Goal: Information Seeking & Learning: Learn about a topic

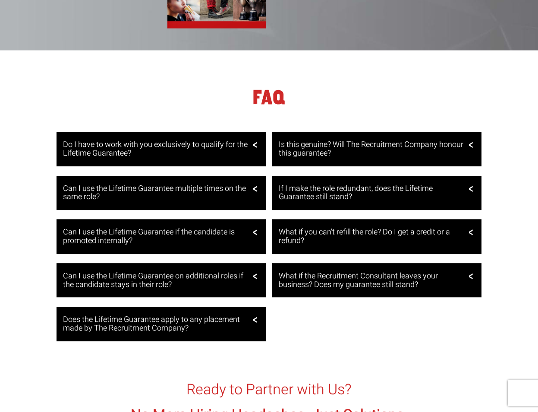
scroll to position [1524, 0]
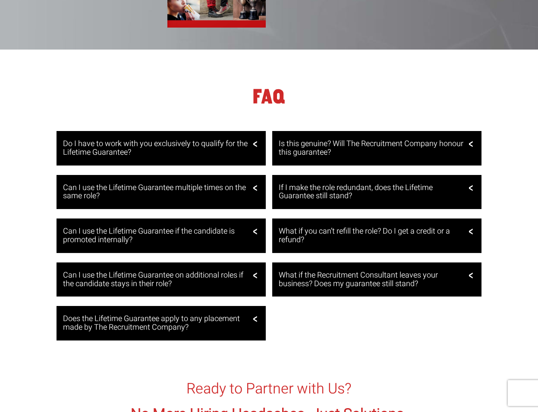
click at [259, 139] on div "Do I have to work with you exclusively to qualify for the Lifetime Guarantee?" at bounding box center [160, 148] width 209 height 34
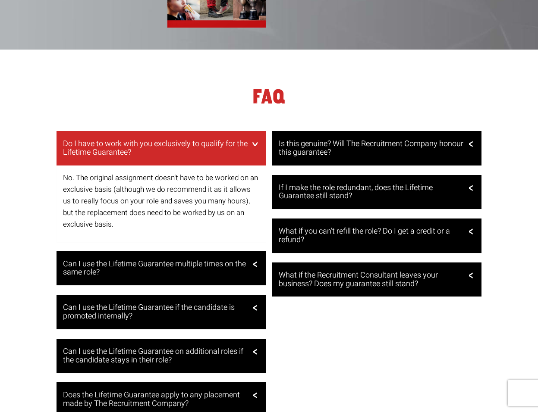
click at [253, 261] on div "Can I use the Lifetime Guarantee multiple times on the same role?" at bounding box center [160, 268] width 209 height 34
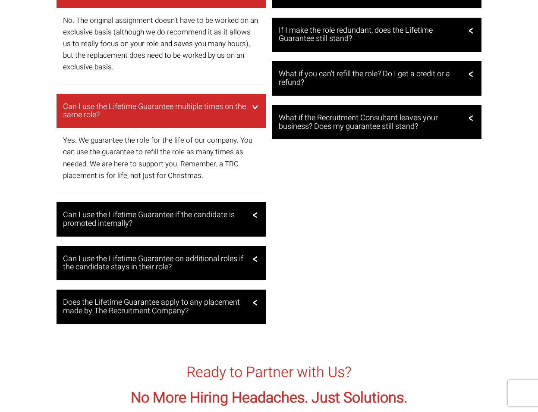
scroll to position [1683, 0]
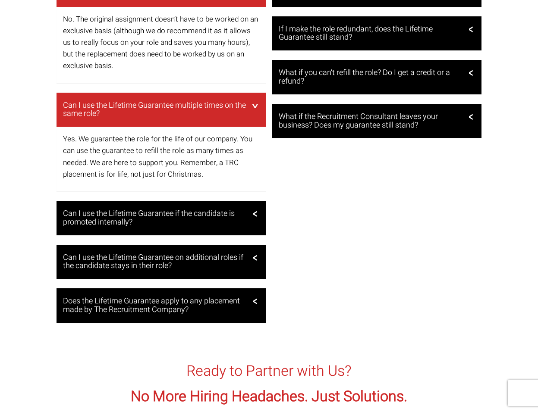
click at [250, 210] on h3 "Can I use the Lifetime Guarantee if the candidate is promoted internally?" at bounding box center [160, 218] width 194 height 17
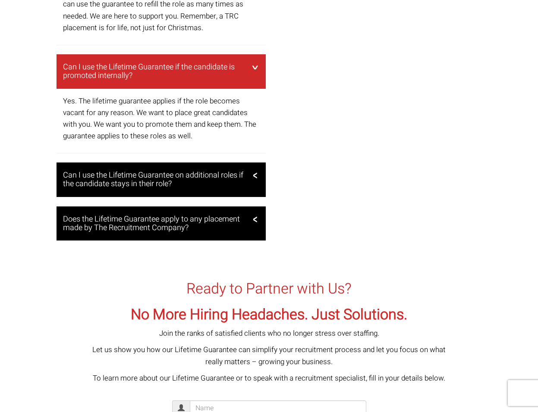
scroll to position [1834, 0]
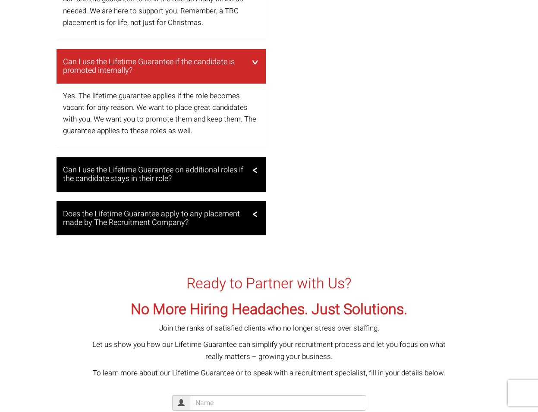
click at [251, 169] on h3 "Can I use the Lifetime Guarantee on additional roles if the candidate stays in …" at bounding box center [160, 174] width 194 height 17
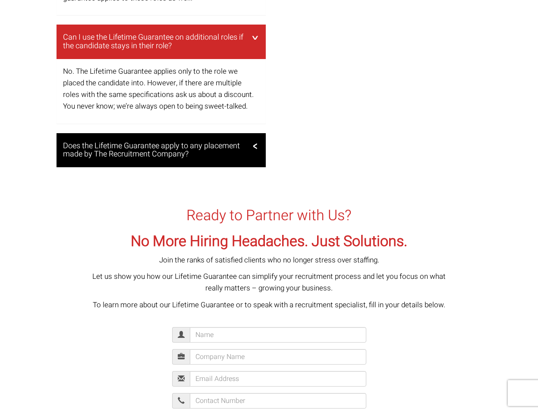
scroll to position [1972, 0]
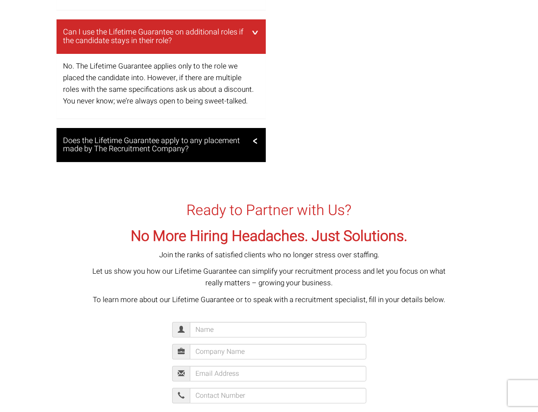
click at [238, 137] on h3 "Does the Lifetime Guarantee apply to any placement made by The Recruitment Comp…" at bounding box center [160, 145] width 194 height 17
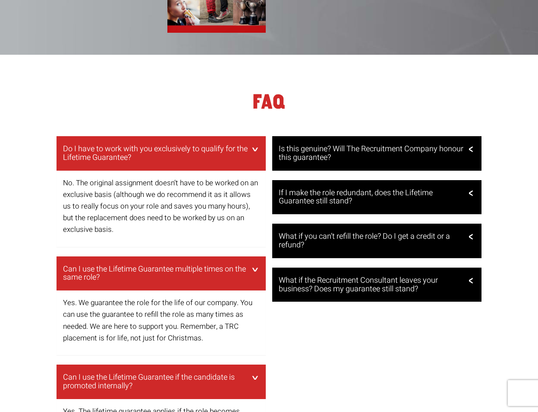
scroll to position [1495, 0]
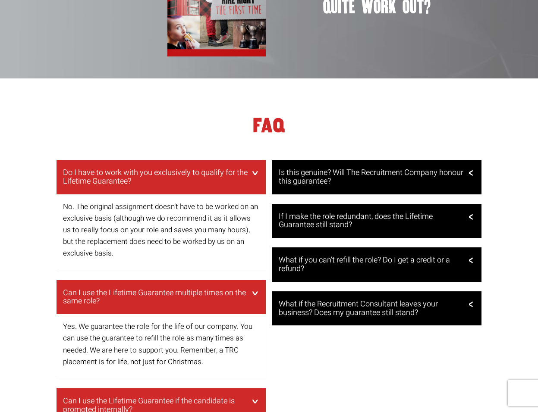
click at [378, 170] on h3 "Is this genuine? Will The Recruitment Company honour this guarantee?" at bounding box center [375, 177] width 194 height 17
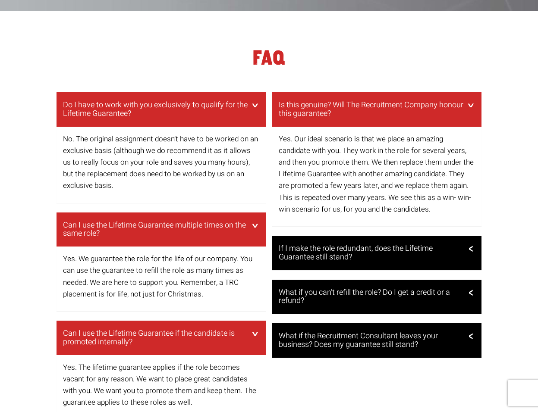
scroll to position [1571, 0]
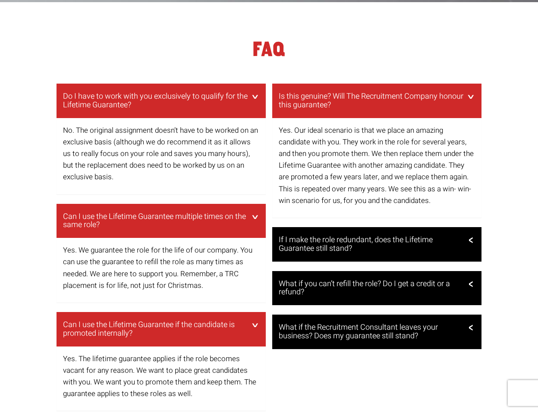
click at [410, 236] on h3 "If I make the role redundant, does the Lifetime Guarantee still stand?" at bounding box center [375, 244] width 194 height 17
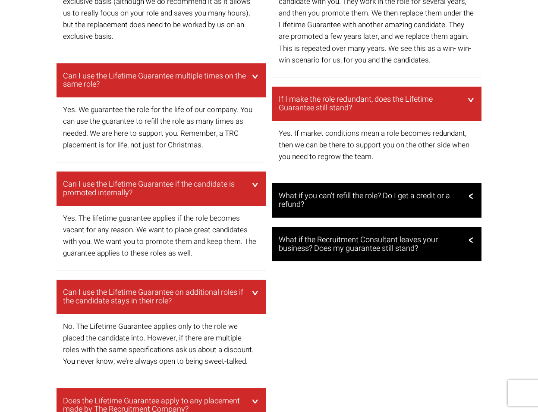
scroll to position [1717, 0]
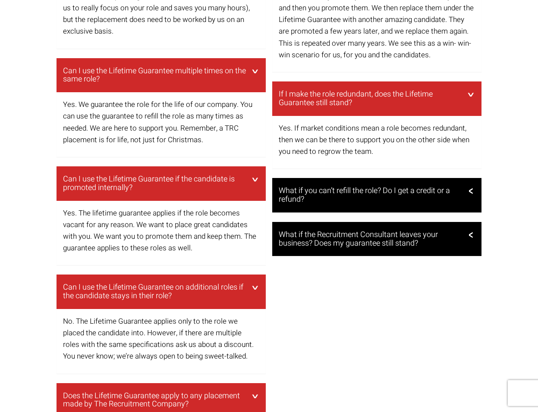
click at [428, 187] on h3 "What if you can’t refill the role? Do I get a credit or a refund?" at bounding box center [375, 195] width 194 height 17
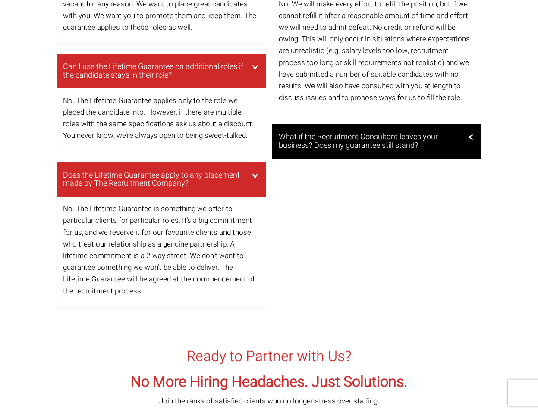
scroll to position [1939, 0]
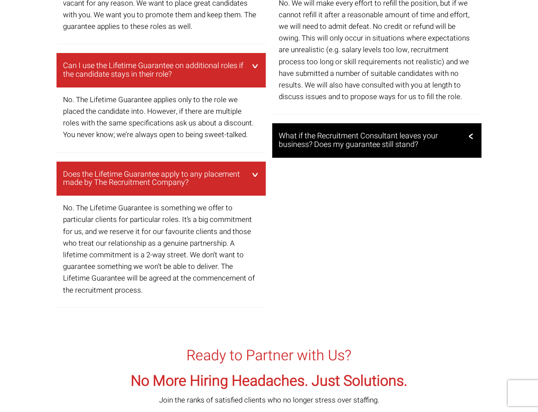
click at [396, 138] on h3 "What if the Recruitment Consultant leaves your business? Does my guarantee stil…" at bounding box center [375, 140] width 194 height 17
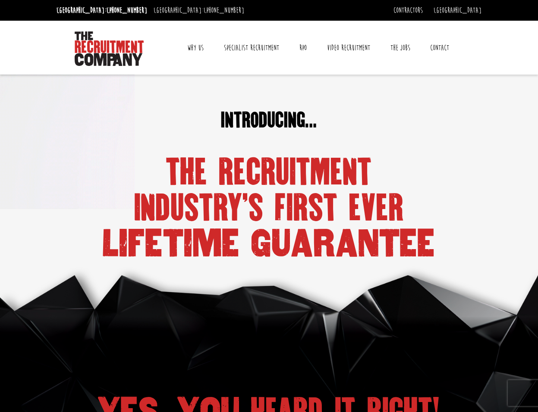
scroll to position [0, 0]
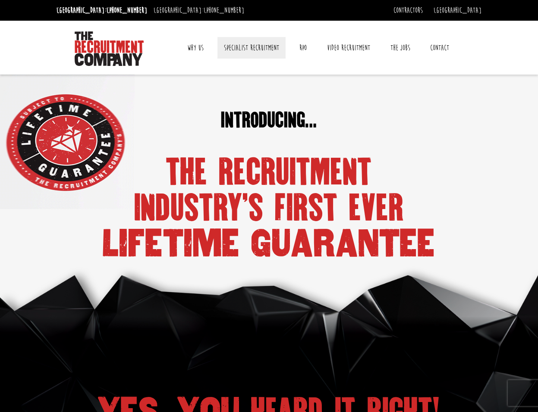
click at [255, 46] on link "Specialist Recruitment" at bounding box center [251, 48] width 68 height 22
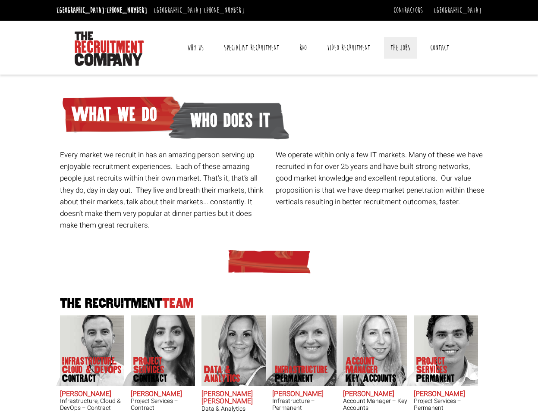
click at [397, 50] on link "The Jobs" at bounding box center [400, 48] width 33 height 22
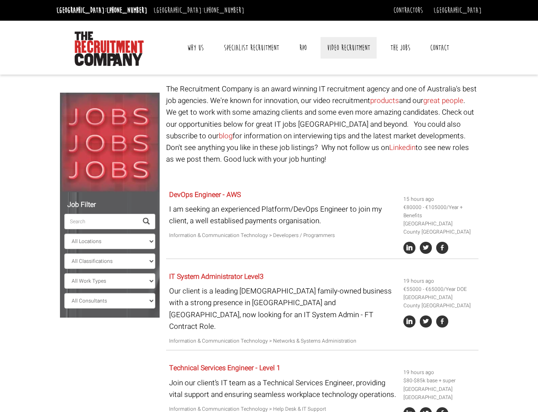
click at [343, 44] on link "Video Recruitment" at bounding box center [348, 48] width 56 height 22
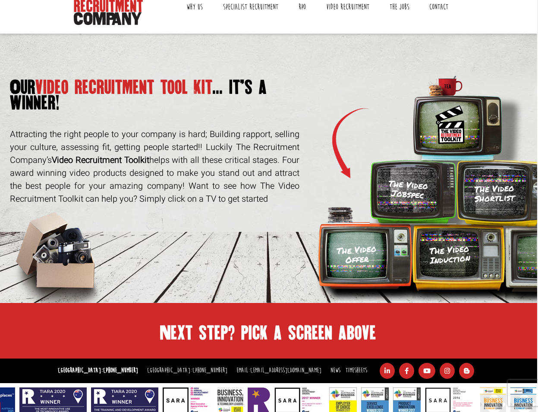
scroll to position [36, 1]
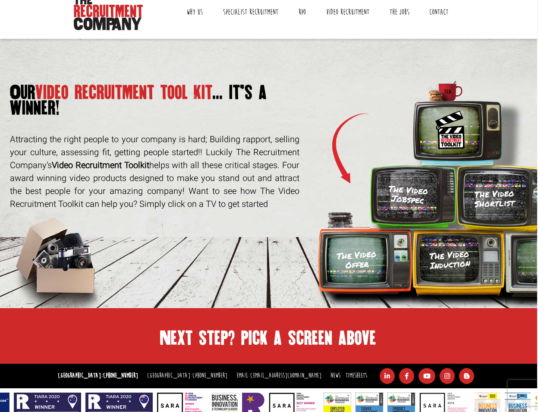
click at [407, 204] on h3 "The Video Jobspec" at bounding box center [407, 195] width 41 height 22
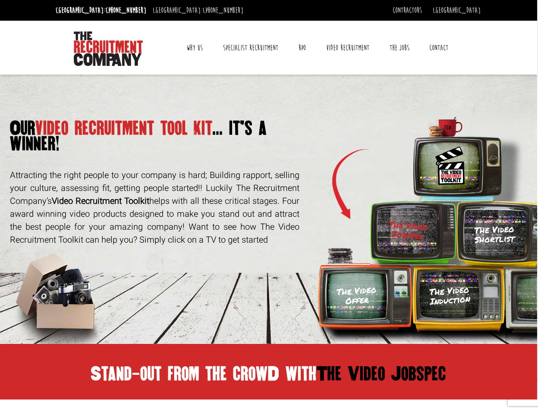
scroll to position [0, 1]
click at [505, 239] on h3 "The Video Shortlist" at bounding box center [493, 234] width 63 height 21
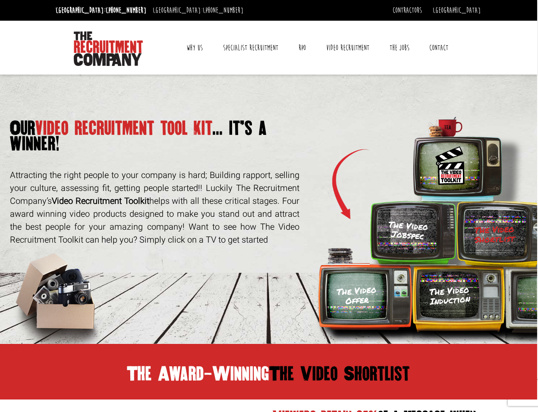
click at [344, 288] on h3 "The Video Offer" at bounding box center [356, 296] width 41 height 22
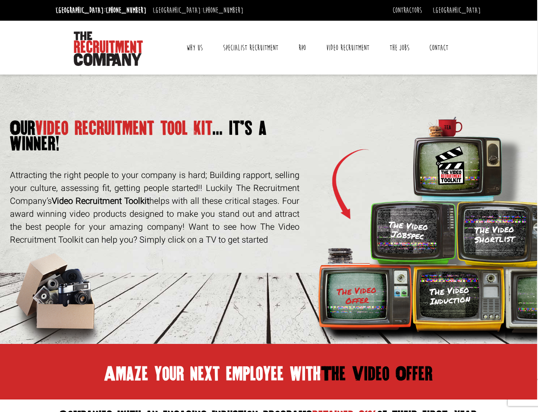
click at [461, 301] on h3 "The Video Induction" at bounding box center [449, 296] width 41 height 22
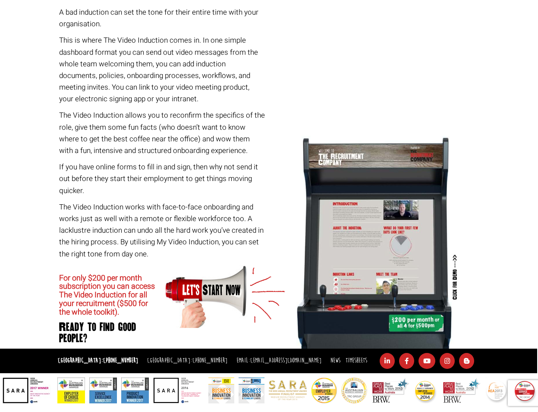
scroll to position [523, 1]
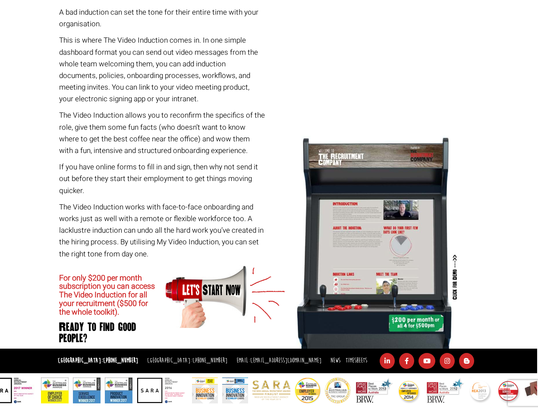
click at [208, 288] on img at bounding box center [225, 296] width 120 height 63
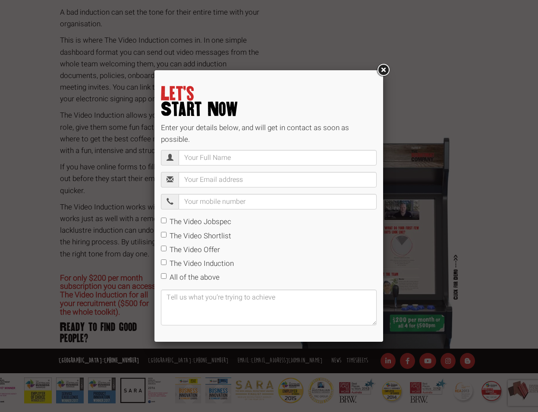
click at [385, 71] on link at bounding box center [383, 71] width 16 height 16
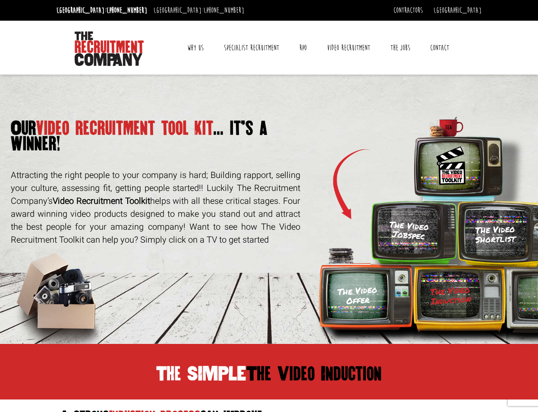
scroll to position [0, 0]
click at [422, 12] on link "Contractors" at bounding box center [407, 10] width 29 height 9
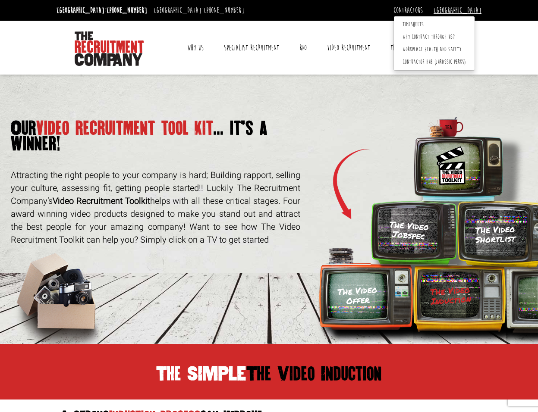
click at [474, 9] on link "[GEOGRAPHIC_DATA]" at bounding box center [457, 10] width 48 height 9
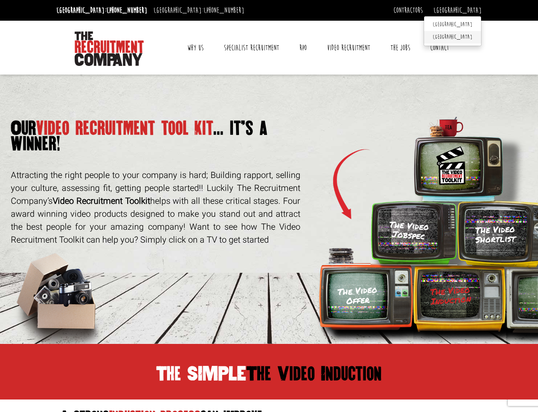
click at [466, 36] on link "[GEOGRAPHIC_DATA]" at bounding box center [452, 37] width 57 height 13
